Goal: Information Seeking & Learning: Learn about a topic

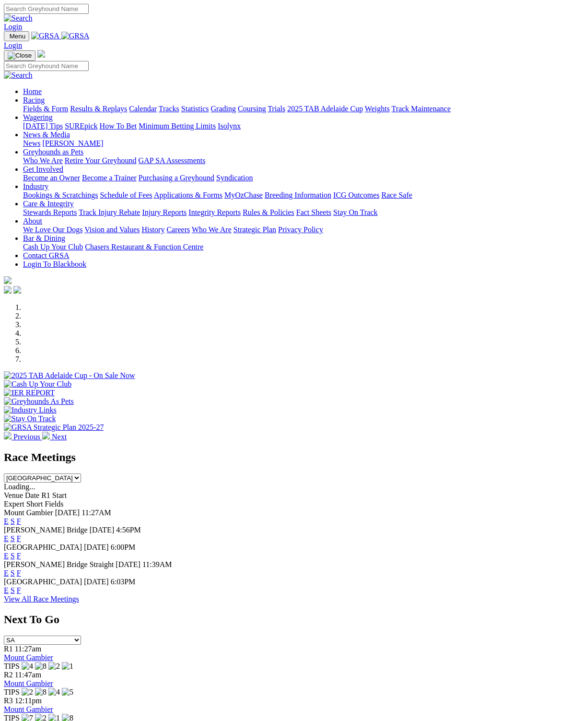
scroll to position [1, 0]
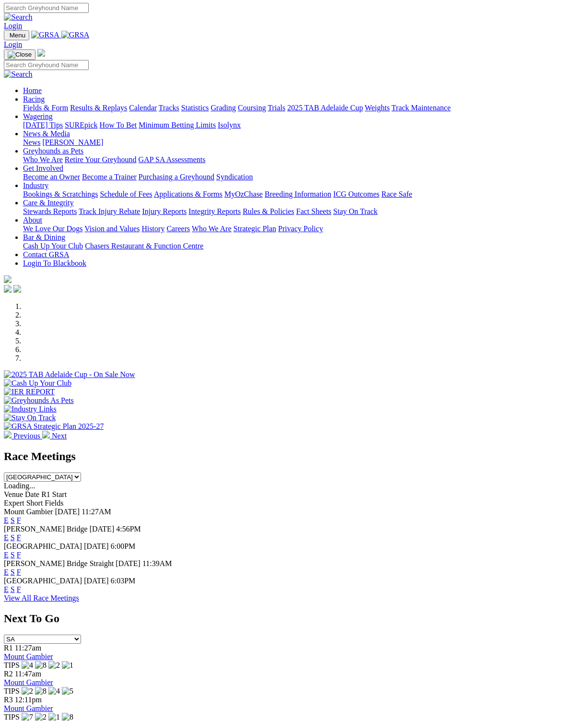
click at [21, 585] on link "F" at bounding box center [19, 589] width 4 height 8
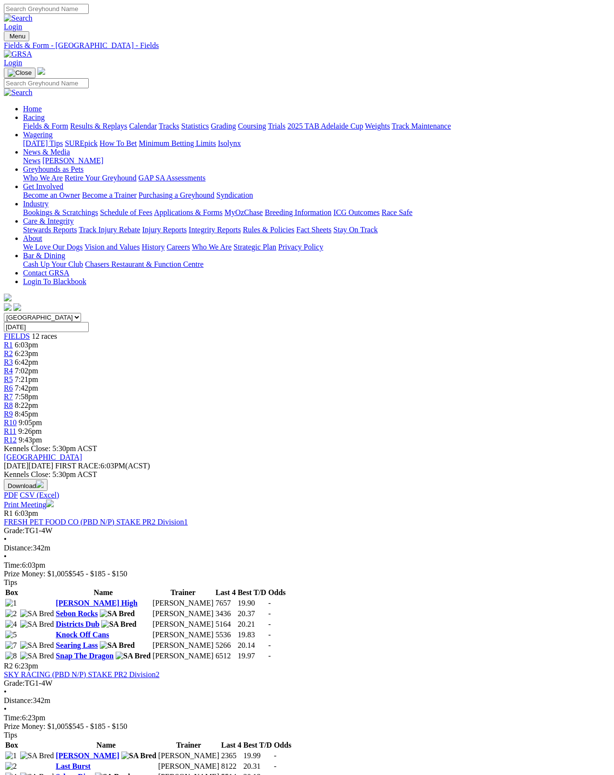
scroll to position [5, 0]
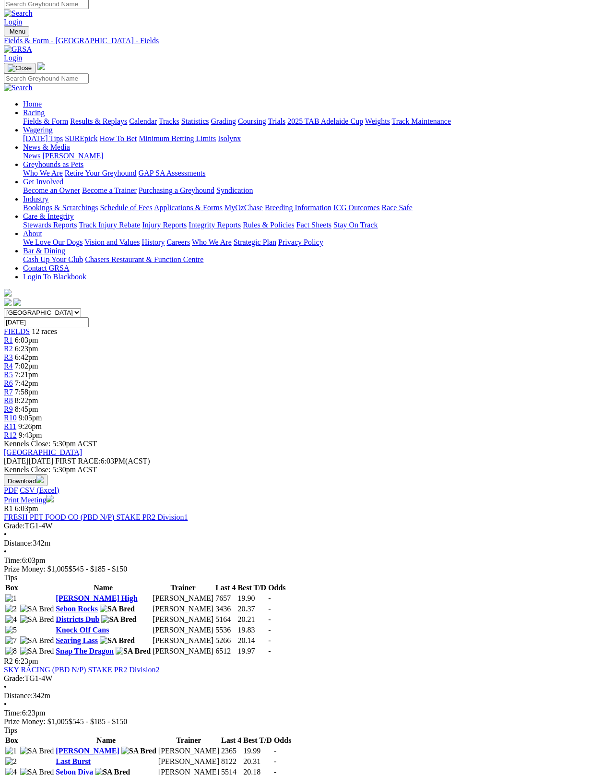
click at [272, 746] on td "19.99" at bounding box center [258, 751] width 30 height 10
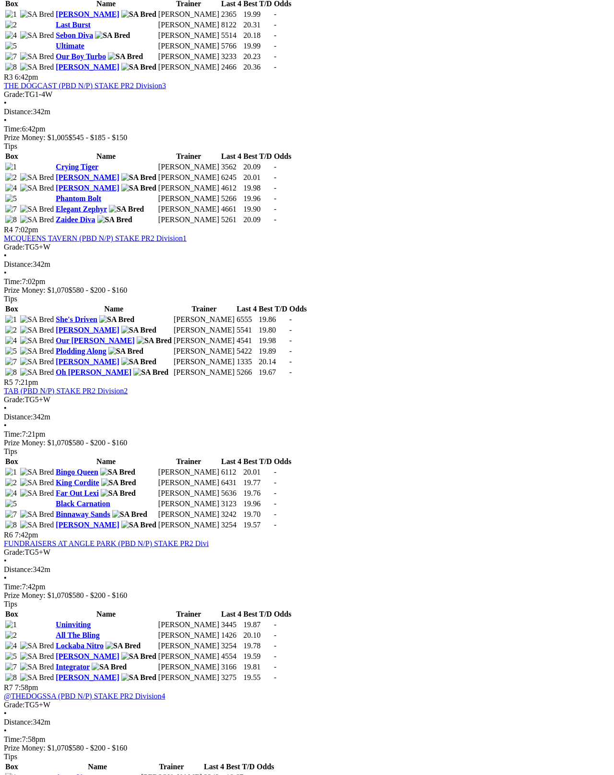
scroll to position [734, 0]
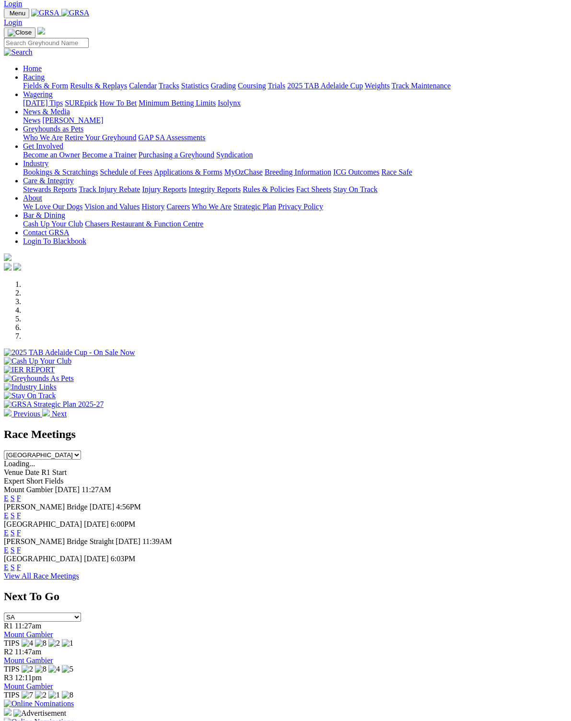
scroll to position [23, 0]
click at [21, 512] on span "F" at bounding box center [19, 516] width 4 height 8
click at [21, 512] on link "F" at bounding box center [19, 516] width 4 height 8
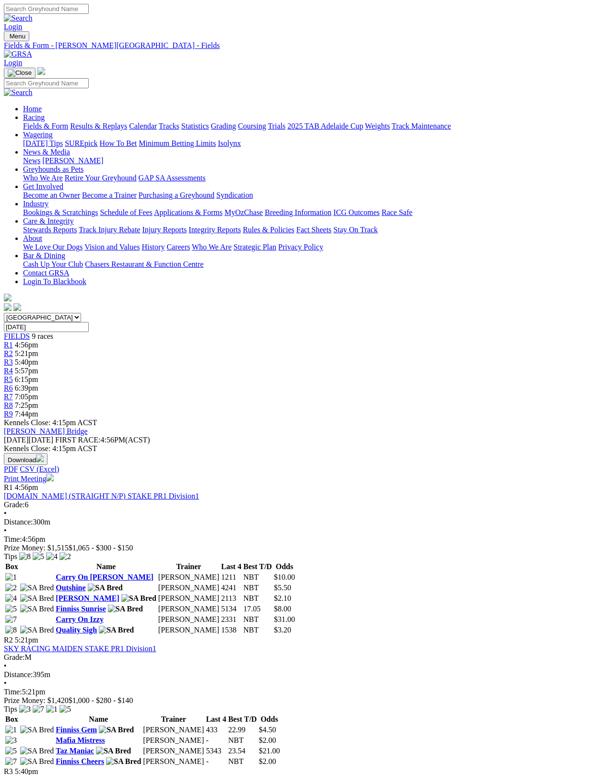
click at [23, 122] on link "Fields & Form" at bounding box center [45, 126] width 45 height 8
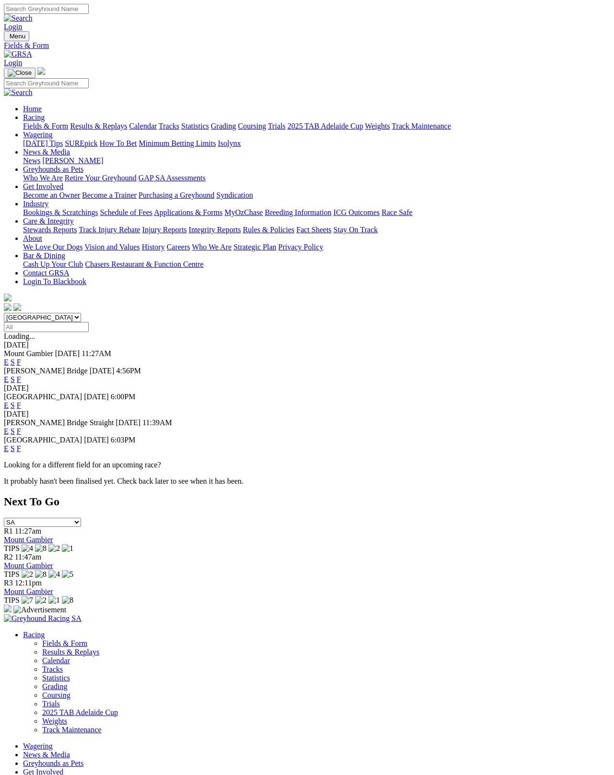
scroll to position [5, 0]
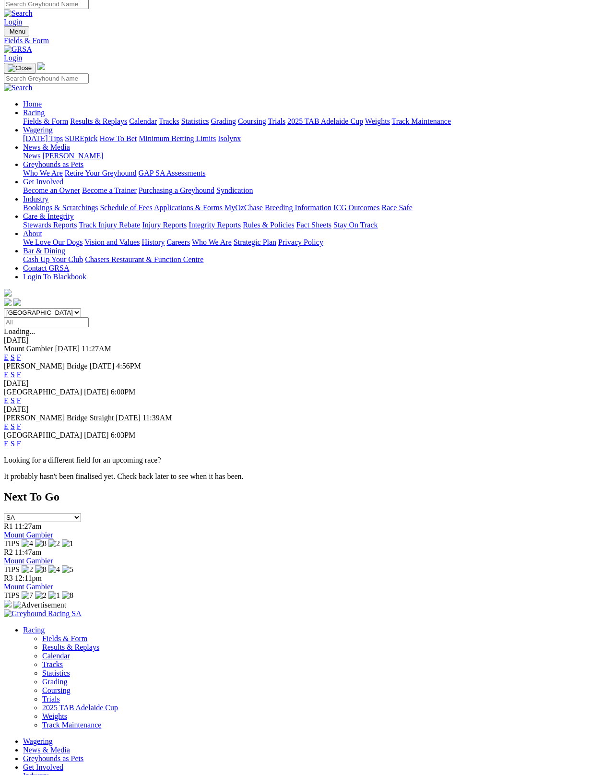
click at [21, 353] on link "F" at bounding box center [19, 357] width 4 height 8
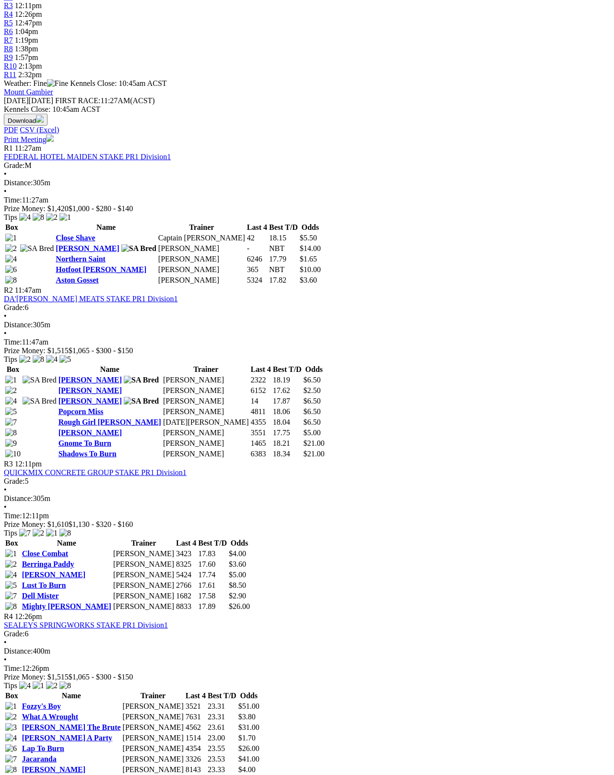
scroll to position [357, 0]
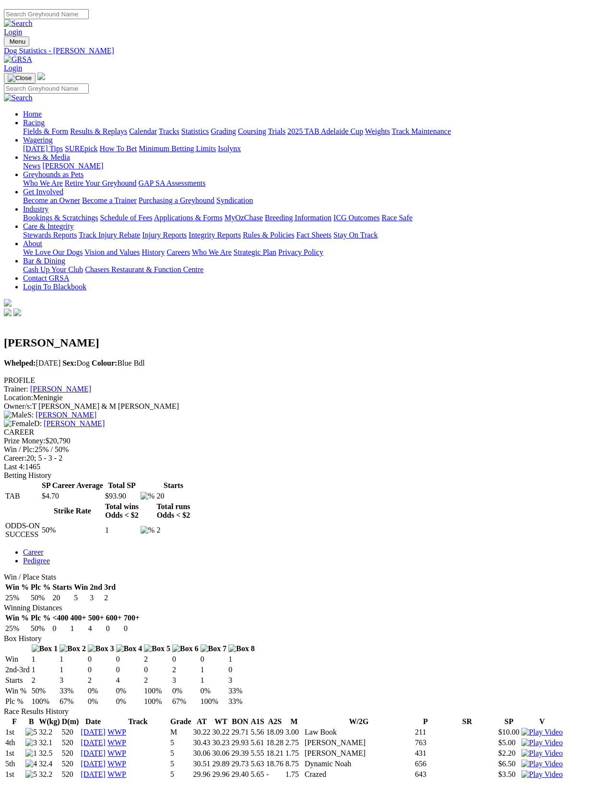
scroll to position [5, 0]
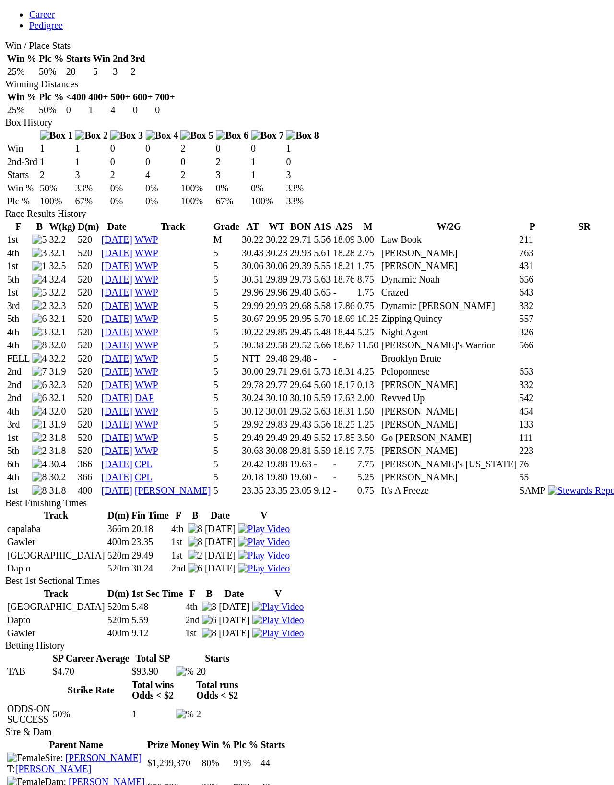
scroll to position [388, 0]
